Goal: Communication & Community: Answer question/provide support

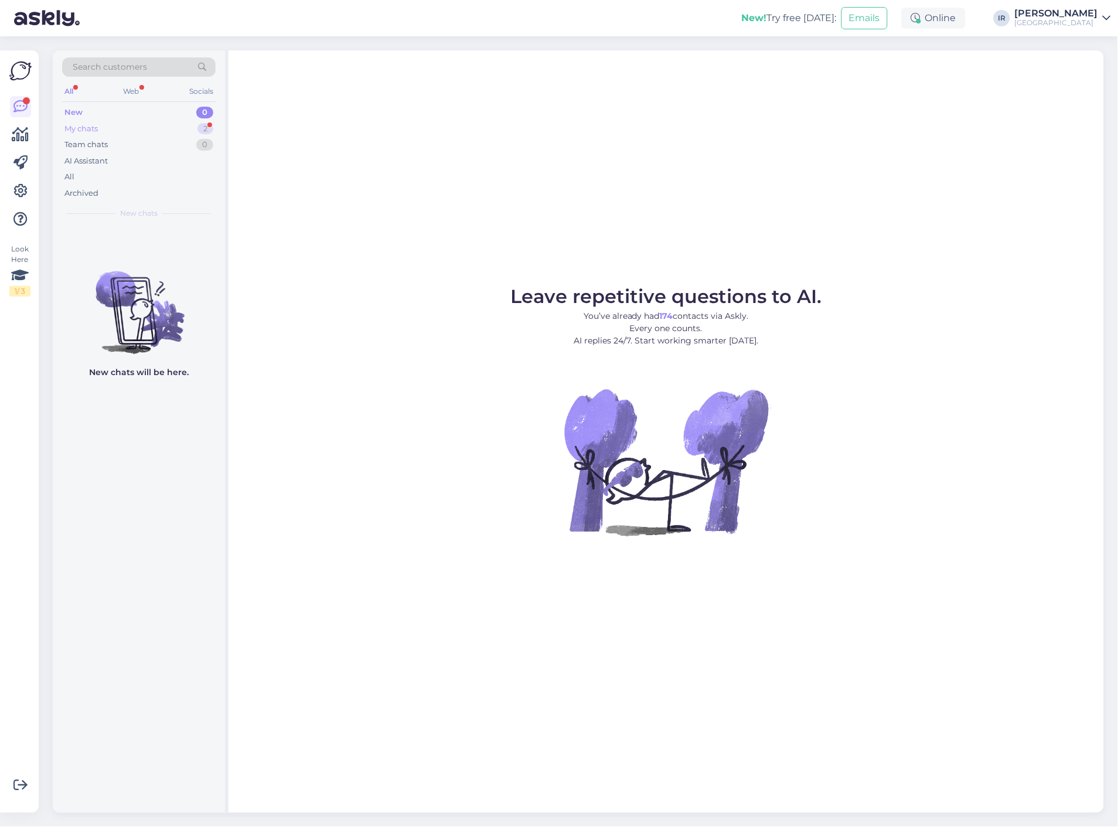
click at [111, 133] on div "My chats 2" at bounding box center [139, 129] width 154 height 16
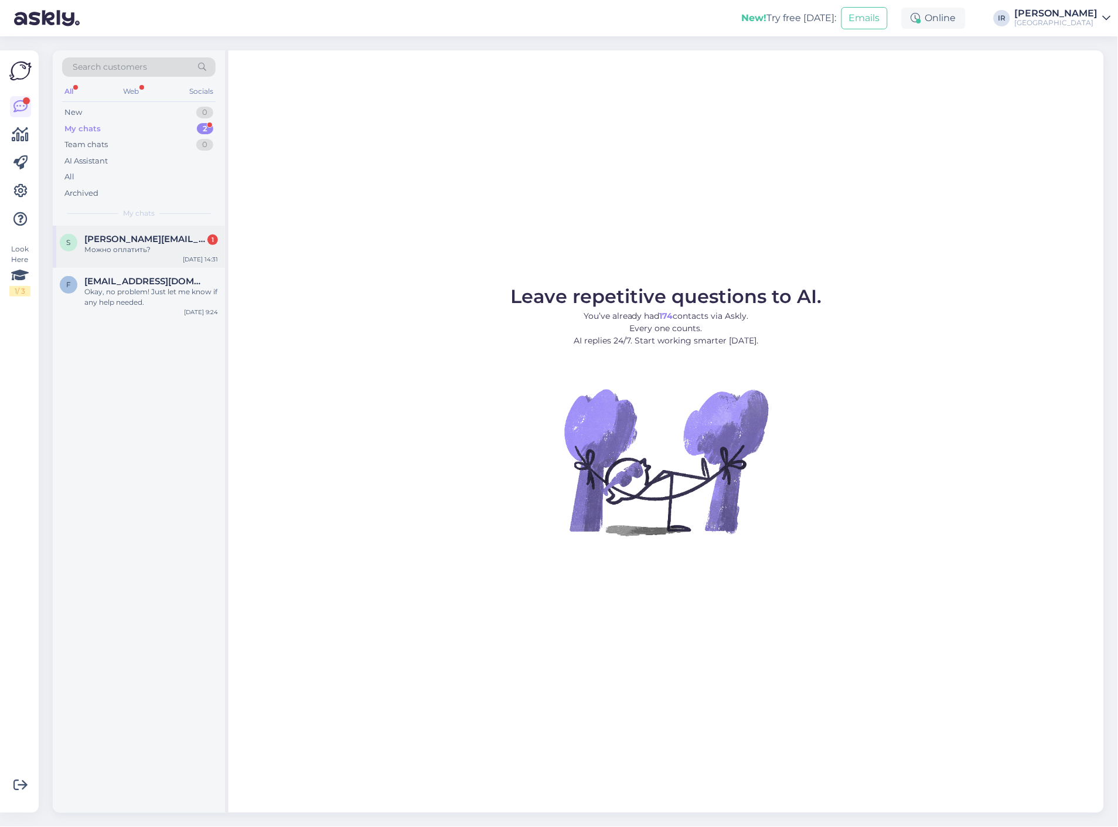
click at [155, 235] on span "[PERSON_NAME][EMAIL_ADDRESS][DOMAIN_NAME]" at bounding box center [145, 239] width 122 height 11
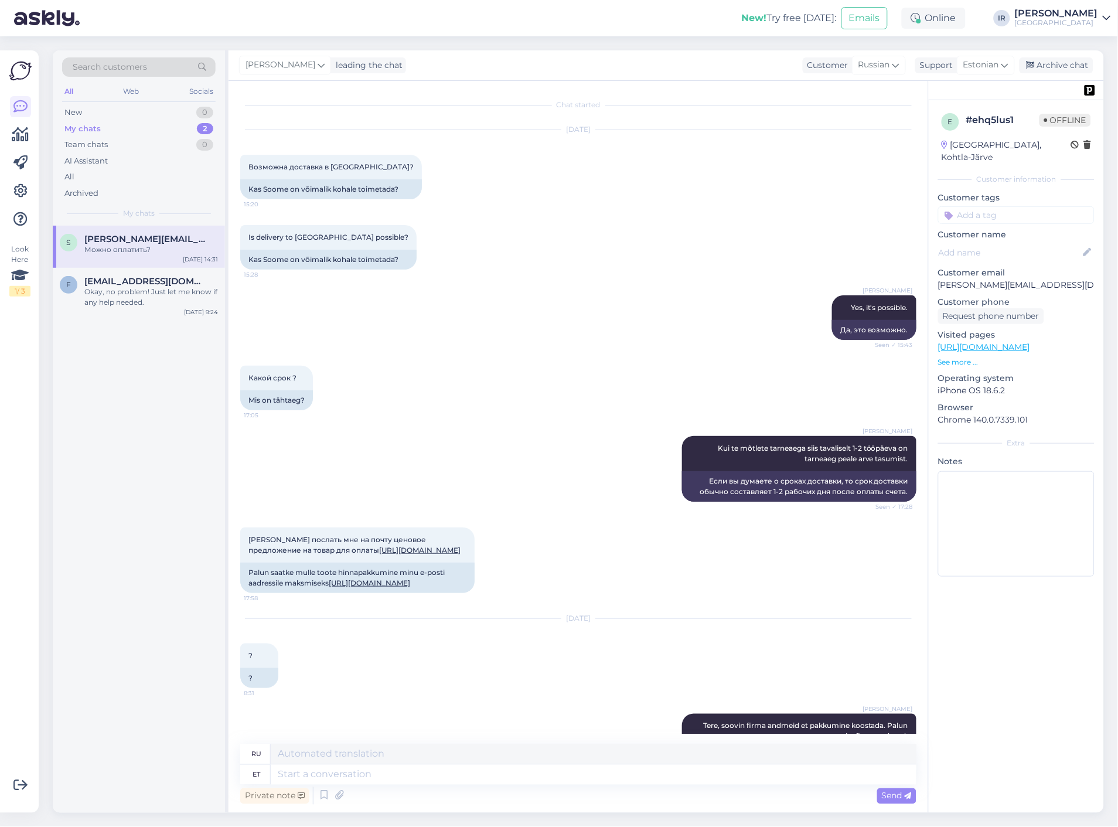
scroll to position [1845, 0]
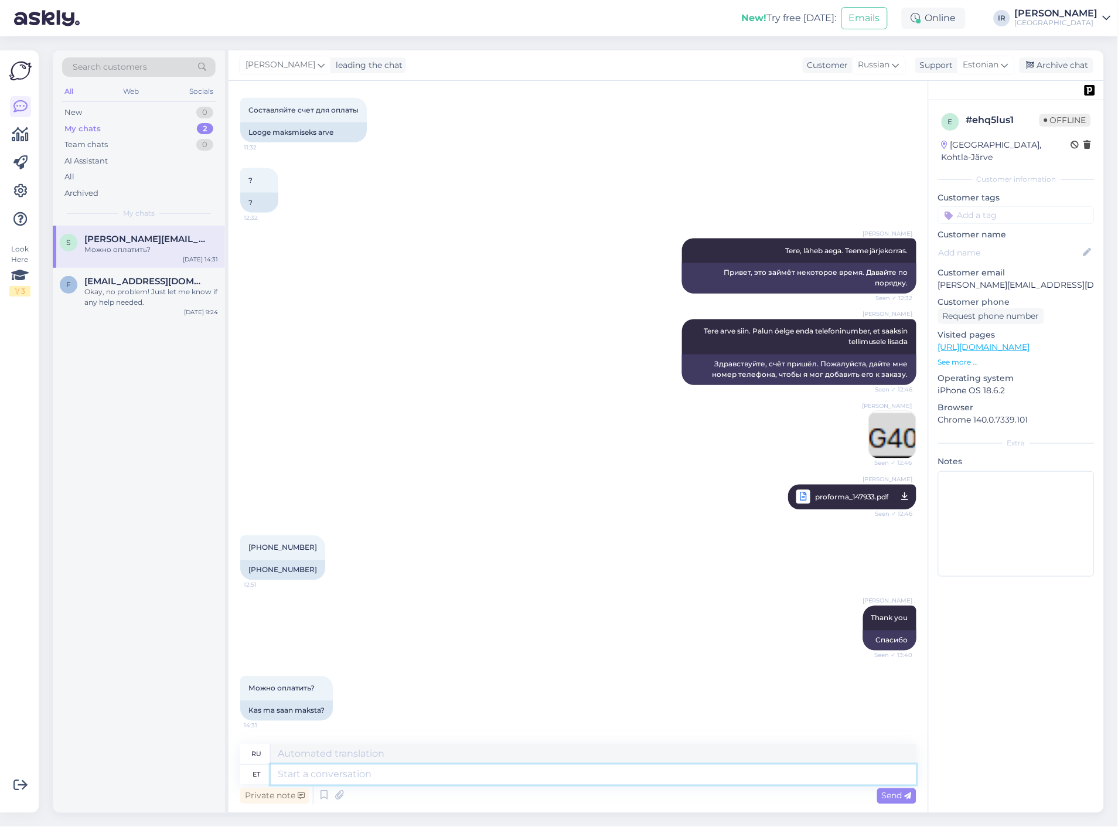
click at [372, 775] on textarea at bounding box center [594, 775] width 646 height 20
type textarea "Jah,"
type textarea "Да,"
type textarea "Jah, võite t"
type textarea "Да, можете."
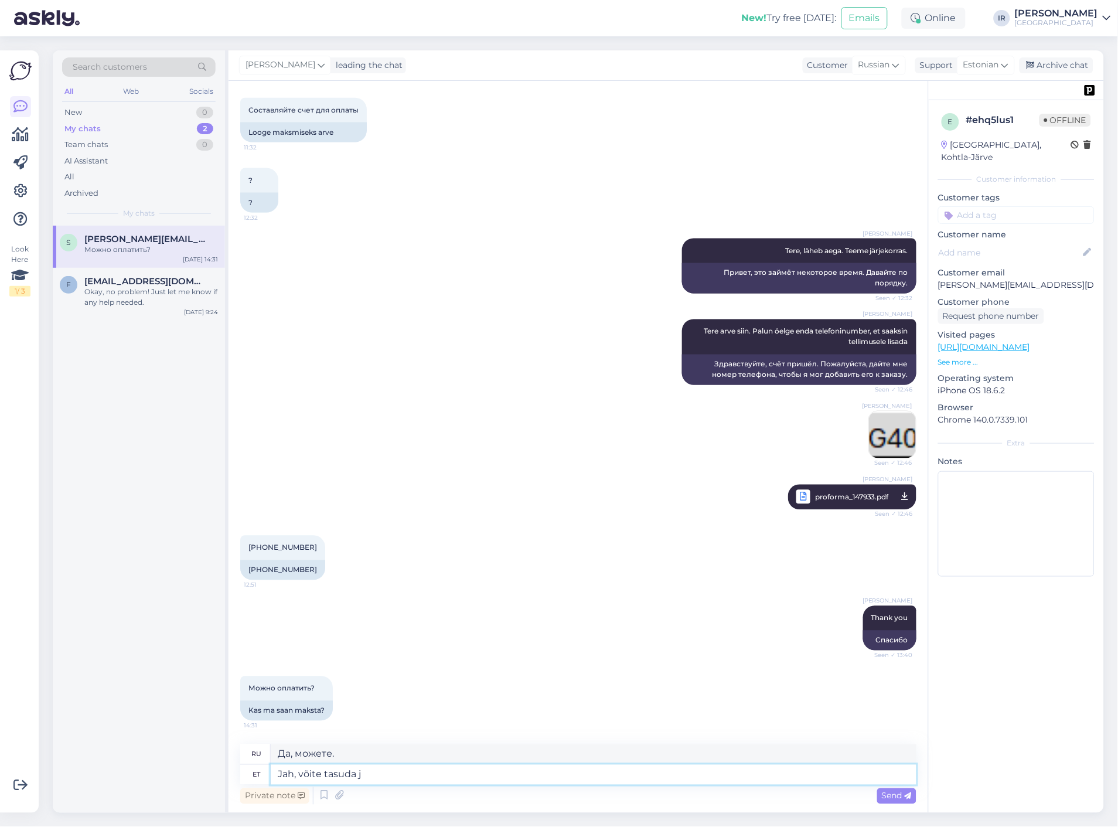
type textarea "Jah, võite tasuda ja"
type textarea "Да, вы можете заплатить."
type textarea "Jah, võite tasuda ja ma"
type textarea "Да, вы можете заплатить и"
type textarea "Jah, võite tasuda ja maksekorralduse sa"
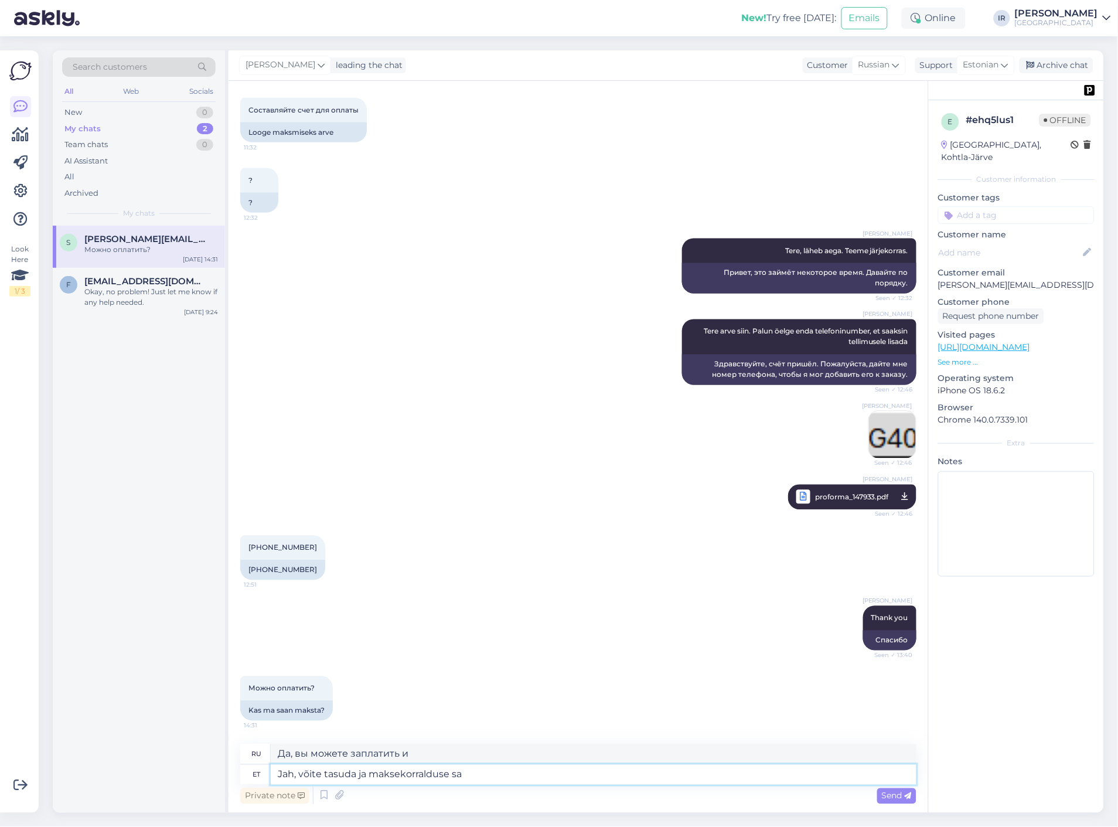
type textarea "Да, вы можете оплатить и сделать платежное поручение."
type textarea "Jah, võite tasuda ja maksekorralduse saata."
type textarea "Да, вы можете оплатить и отправить платежное поручение."
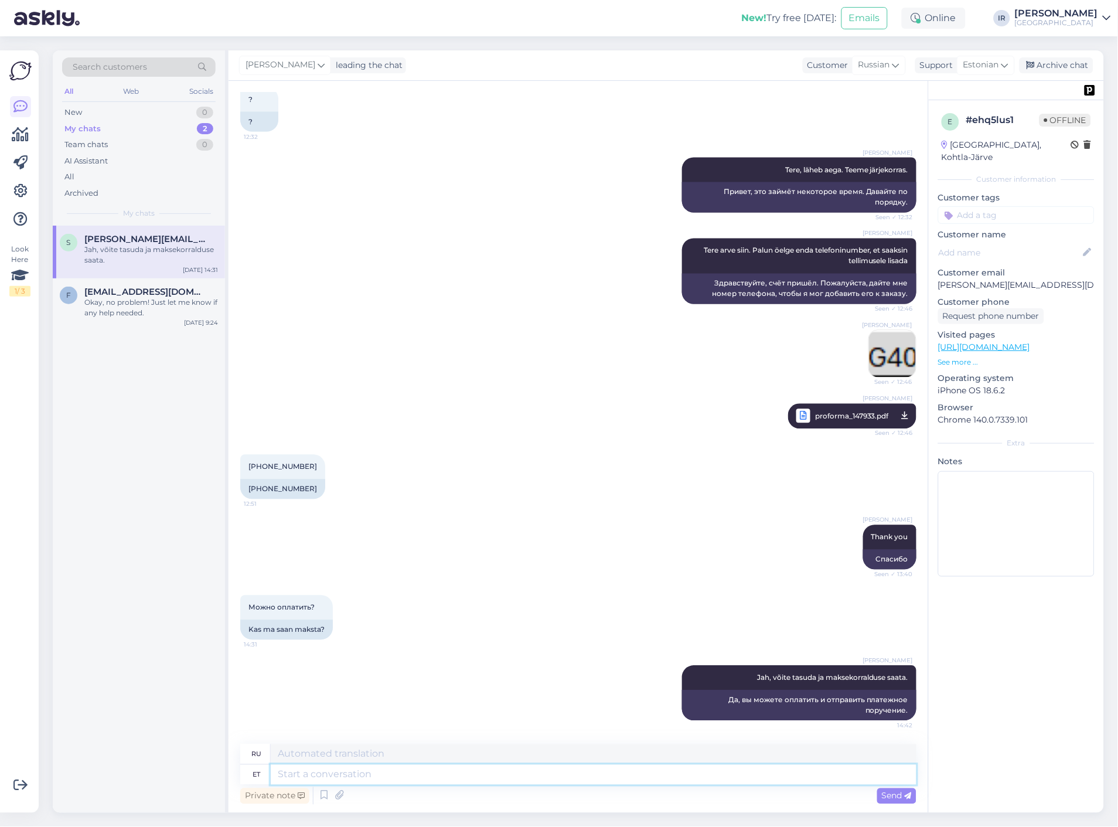
scroll to position [1926, 0]
type textarea "Peale se"
type textarea "После"
type textarea "[PERSON_NAME] s"
type textarea "После этого"
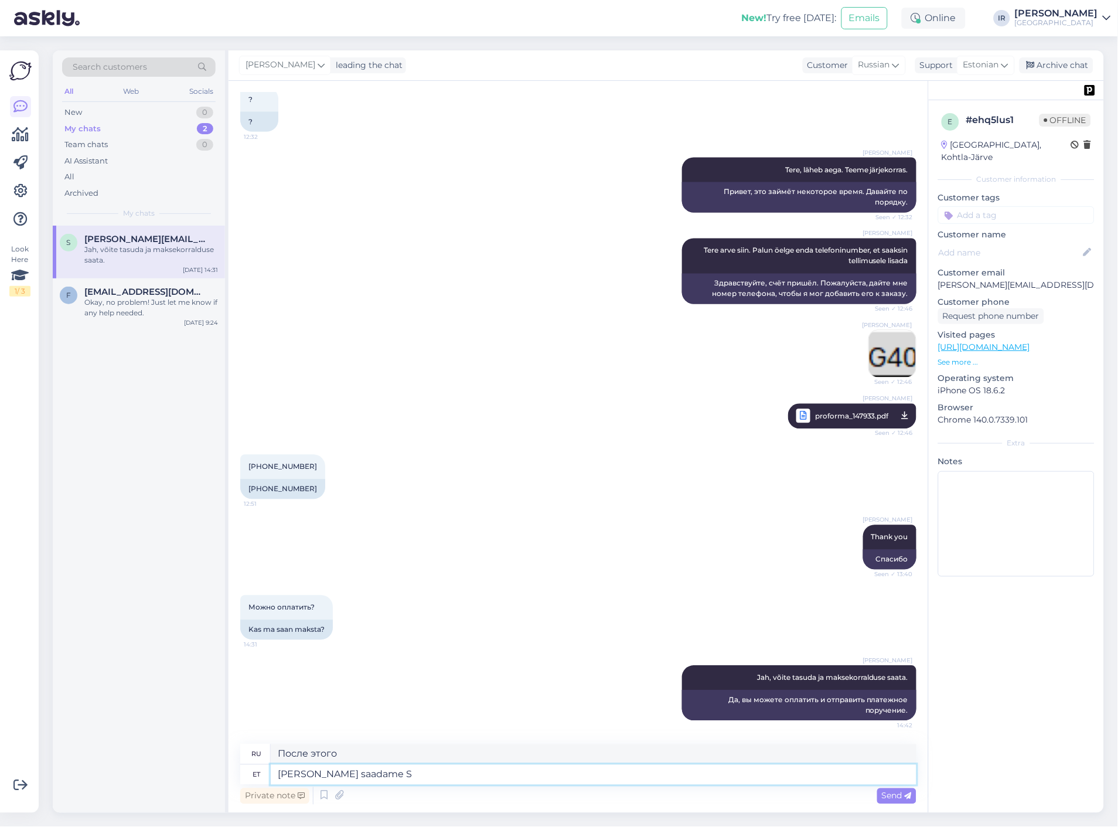
type textarea "[PERSON_NAME] saadame So"
type textarea "После этого мы отправим"
type textarea "[PERSON_NAME] saadame Soome"
type textarea "После этого отправим в [GEOGRAPHIC_DATA]."
type textarea "[PERSON_NAME] saadame Soome laost v"
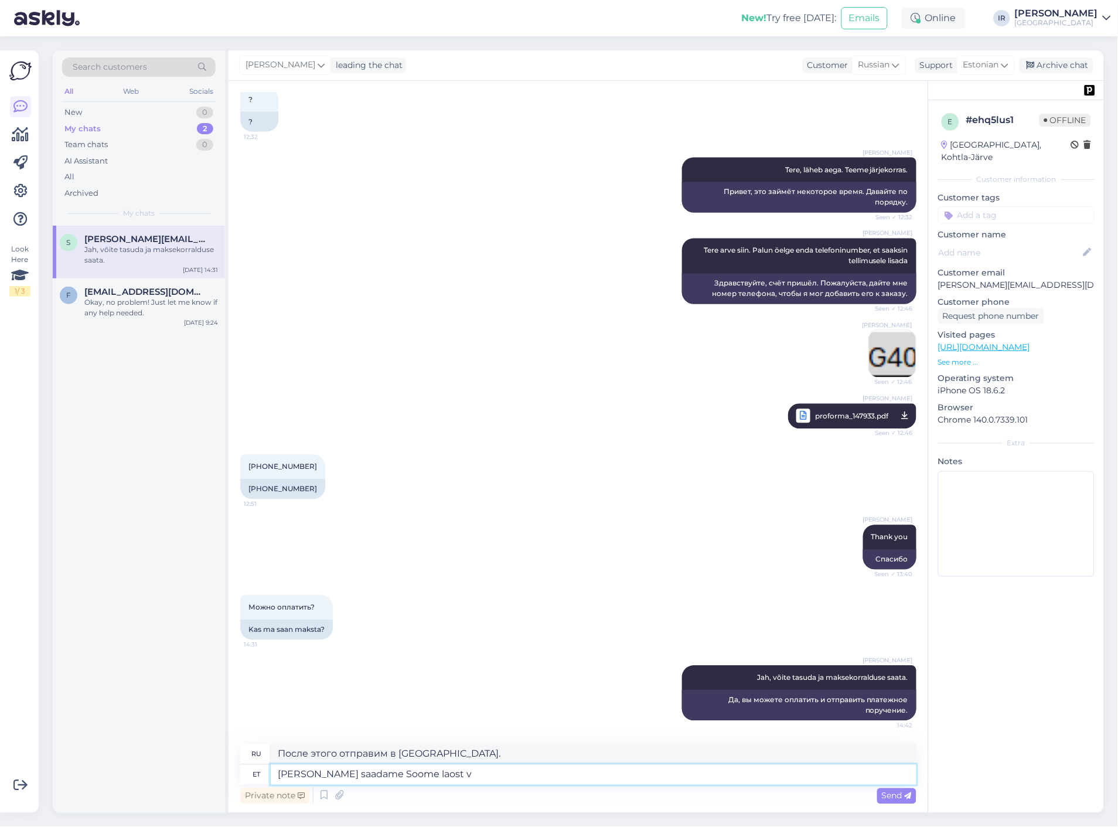
type textarea "После этого мы осуществим отправку со склада в [GEOGRAPHIC_DATA]."
type textarea "[PERSON_NAME] saadame Soome laost välja seadmed"
type textarea "После этого мы отгрузим оборудование со склада в [GEOGRAPHIC_DATA]."
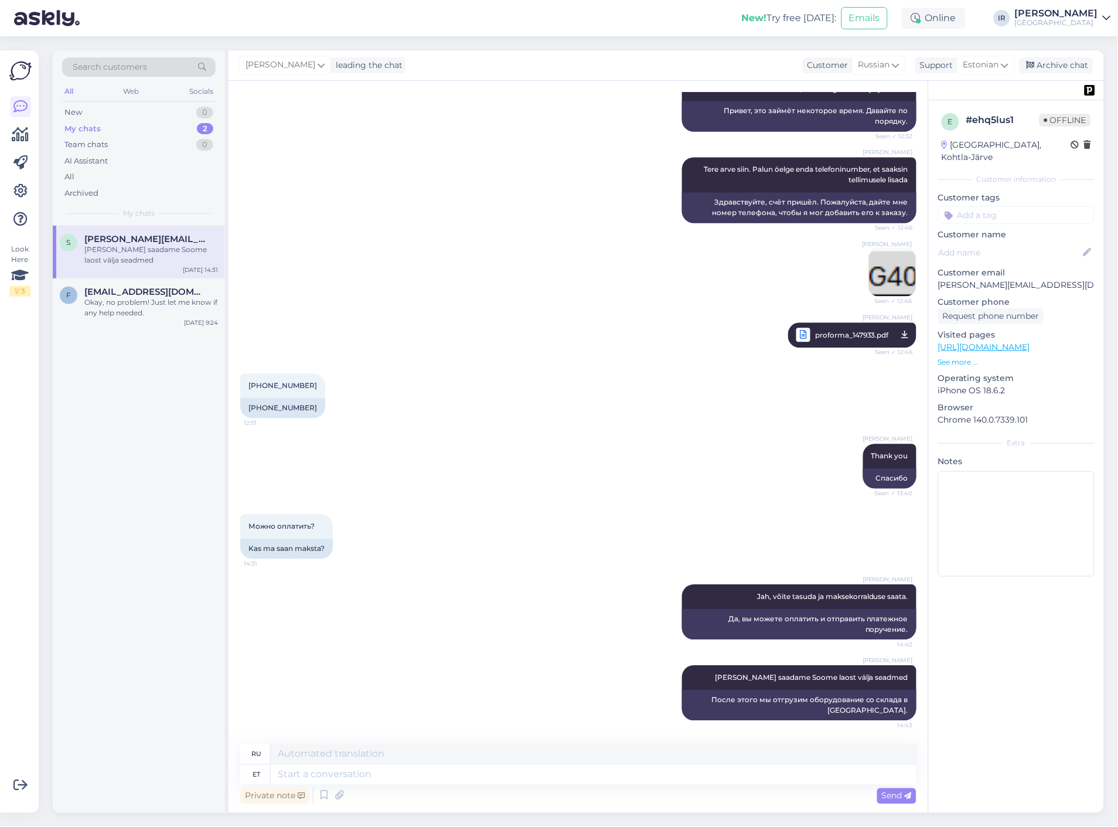
click at [83, 131] on div "My chats" at bounding box center [82, 129] width 36 height 12
click at [1061, 14] on div "[PERSON_NAME]" at bounding box center [1056, 13] width 83 height 9
